Goal: Transaction & Acquisition: Purchase product/service

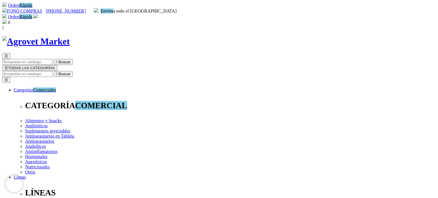
click at [70, 36] on img at bounding box center [36, 41] width 68 height 11
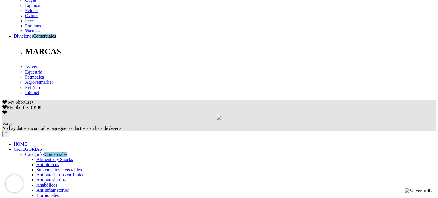
scroll to position [279, 0]
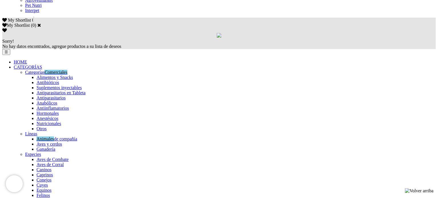
scroll to position [382, 0]
